Goal: Go to known website: Access a specific website the user already knows

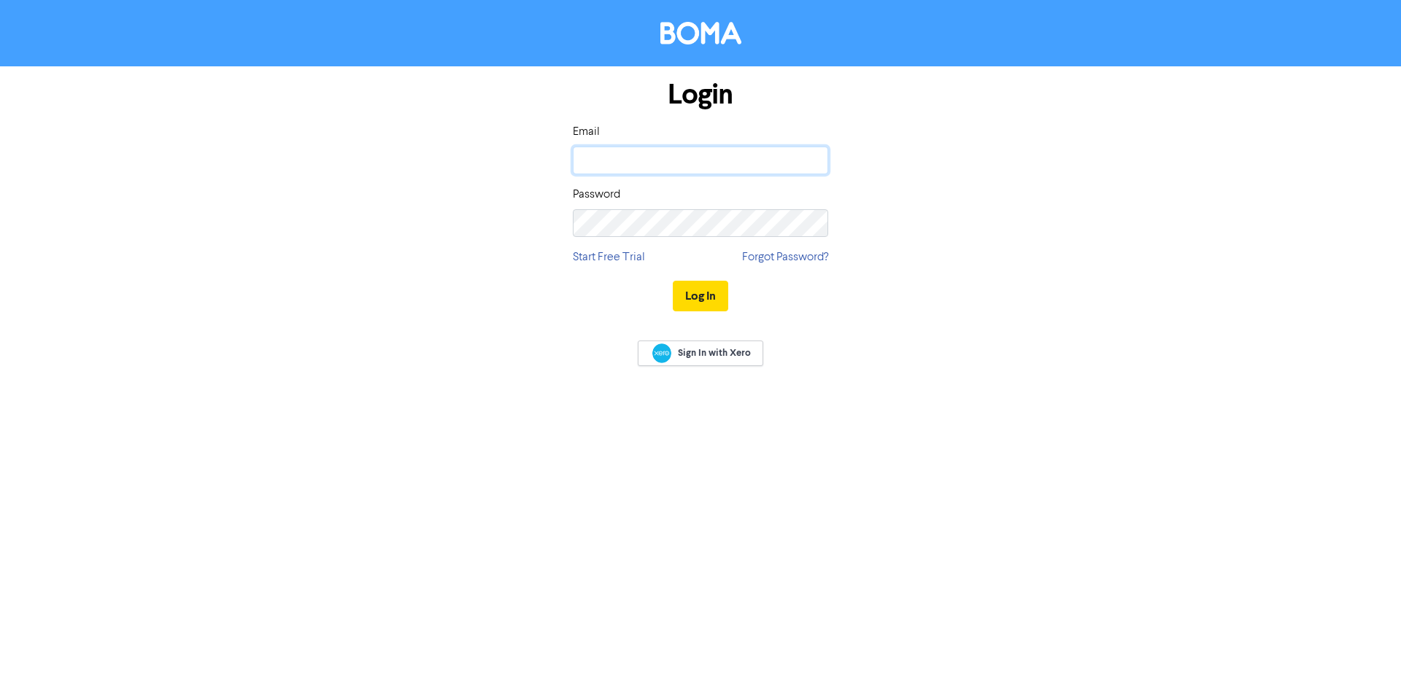
click at [730, 164] on input "email" at bounding box center [700, 161] width 255 height 28
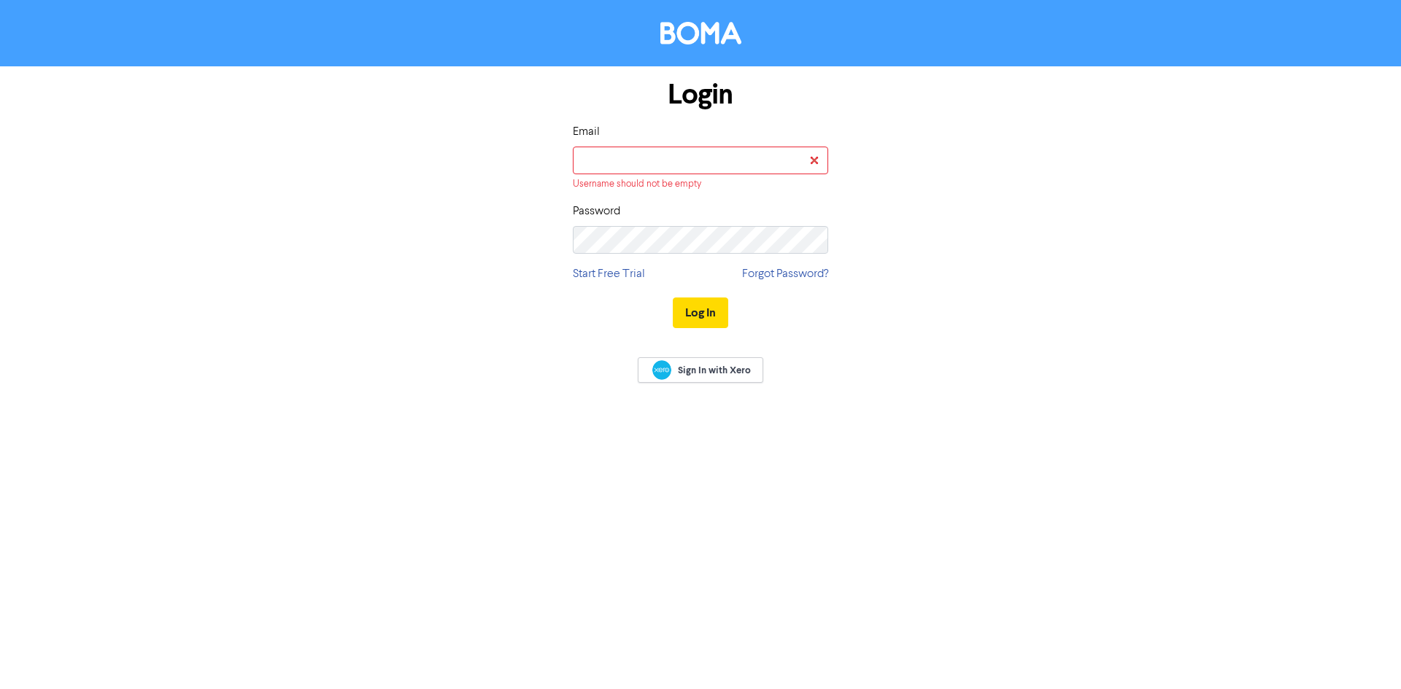
type input "[EMAIL_ADDRESS][DOMAIN_NAME]"
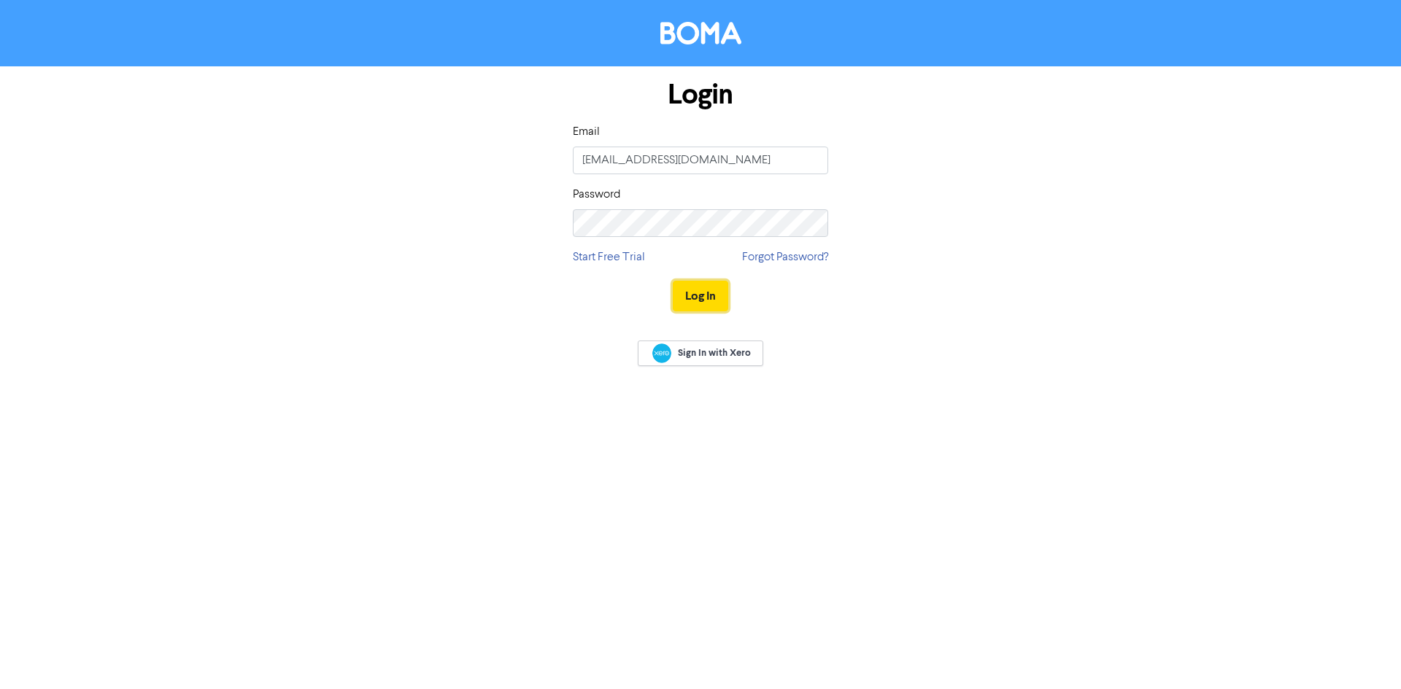
click at [704, 291] on button "Log In" at bounding box center [700, 296] width 55 height 31
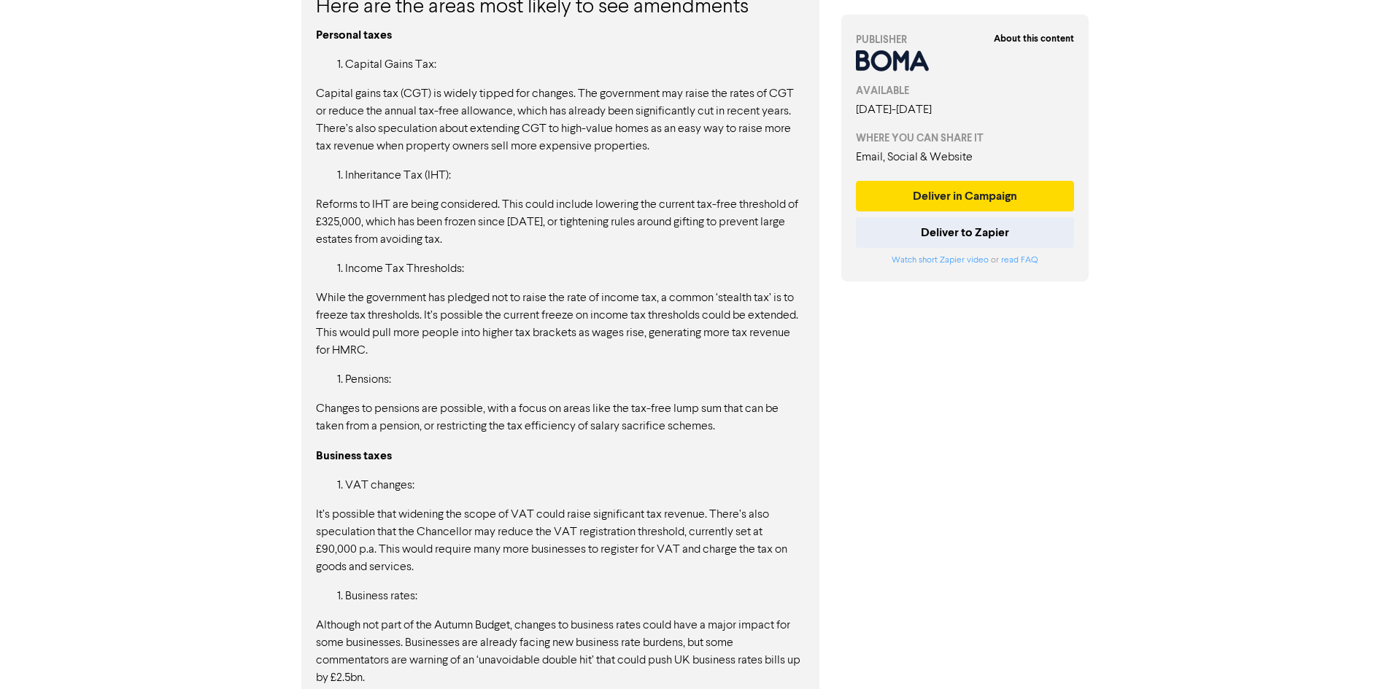
scroll to position [1150, 0]
